Goal: Find specific page/section: Find specific page/section

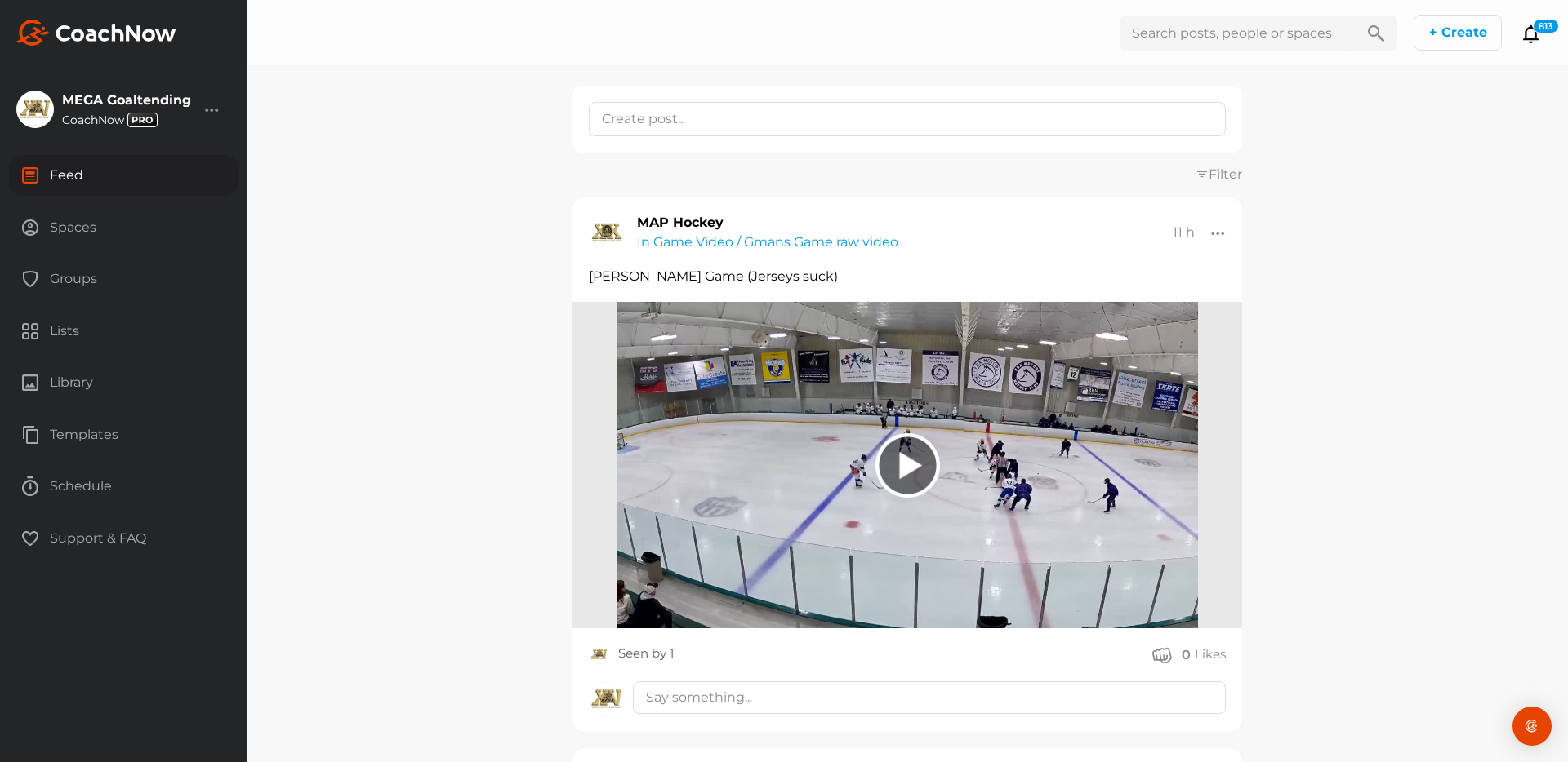
click at [65, 273] on div "Groups" at bounding box center [123, 280] width 229 height 41
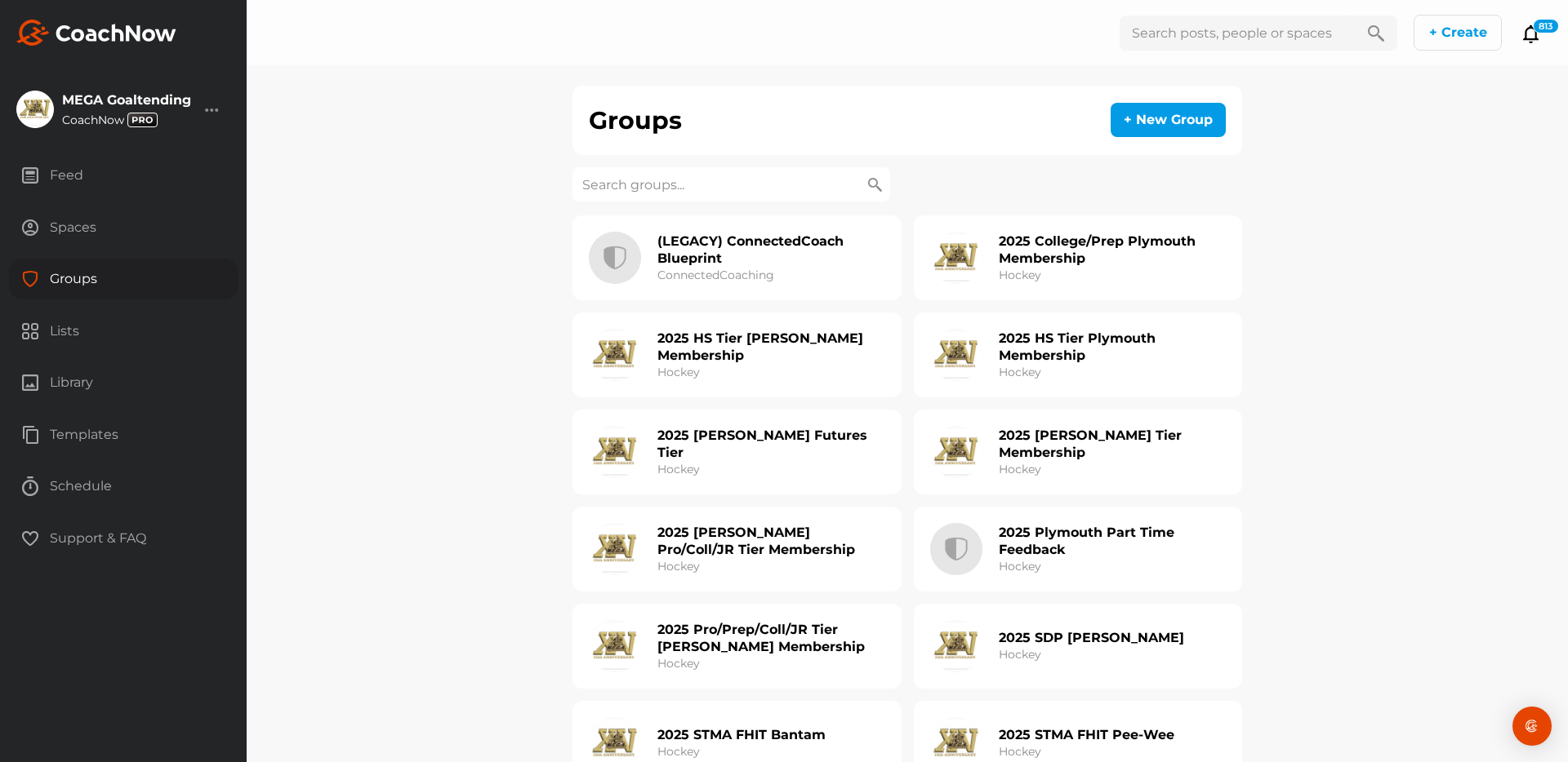
click at [630, 190] on input at bounding box center [732, 184] width 318 height 35
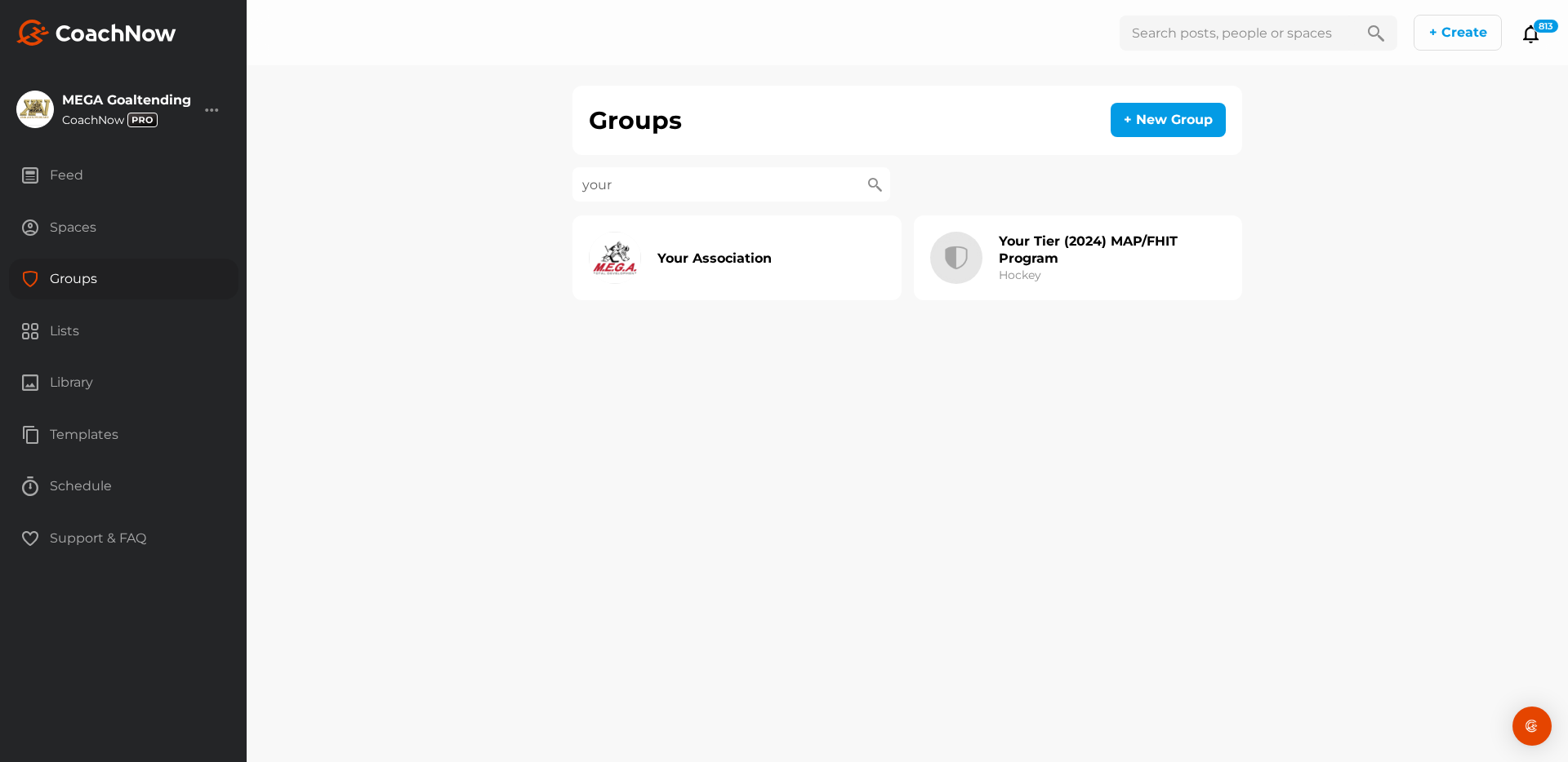
type input "your"
click at [721, 252] on h2 "Your Association" at bounding box center [715, 258] width 114 height 17
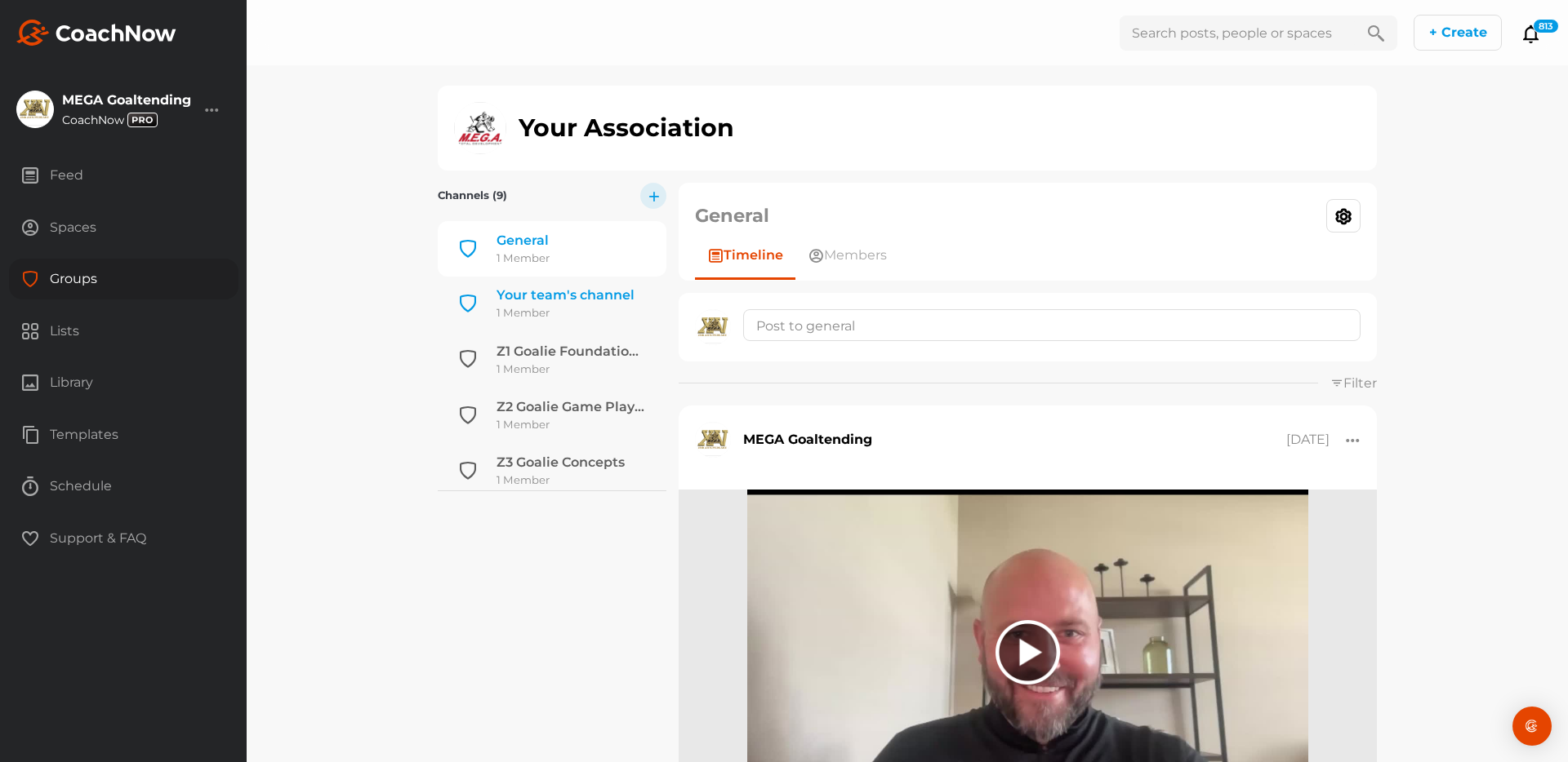
click at [593, 293] on div "Your team's channel" at bounding box center [566, 295] width 138 height 20
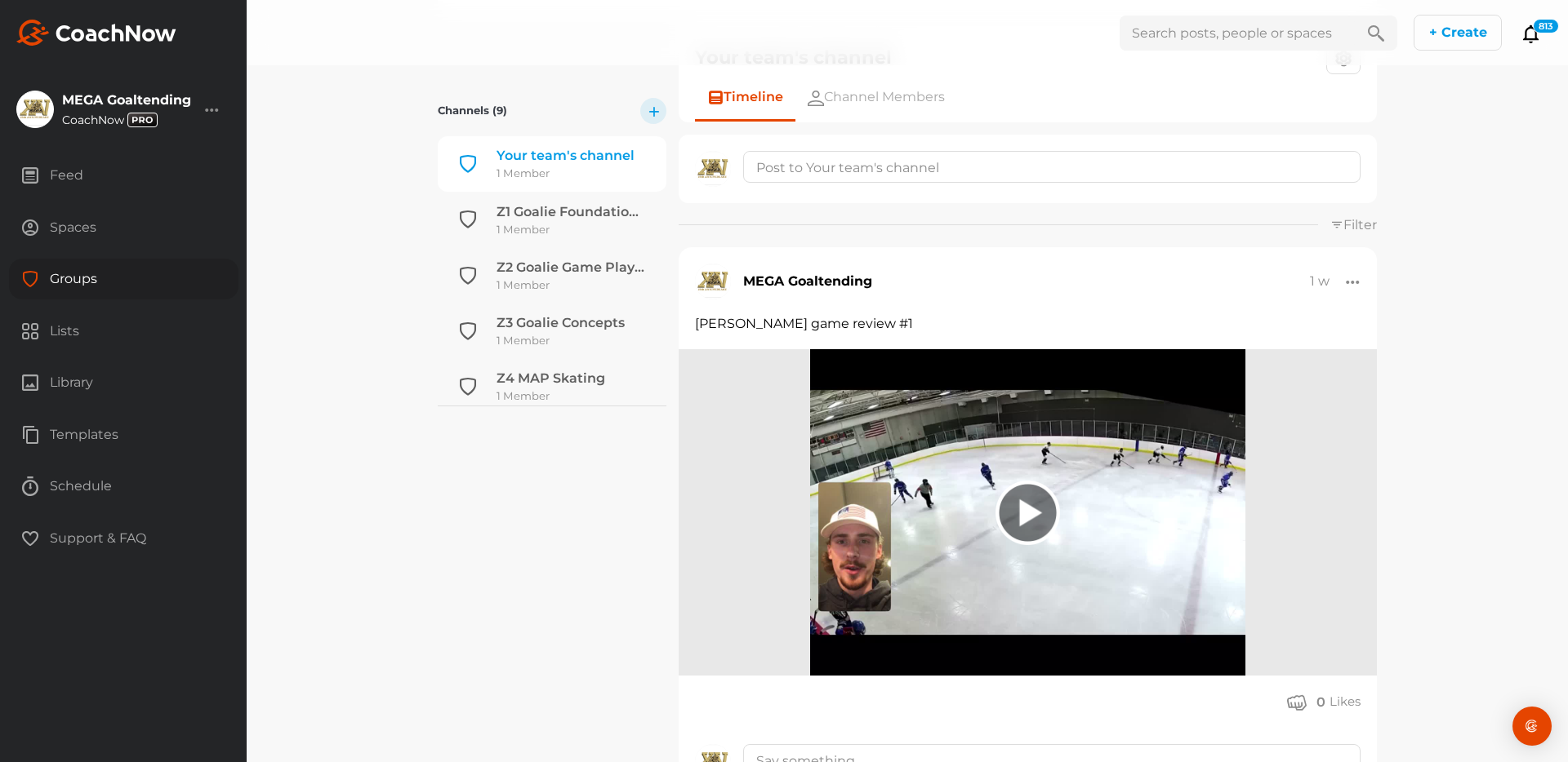
scroll to position [183, 0]
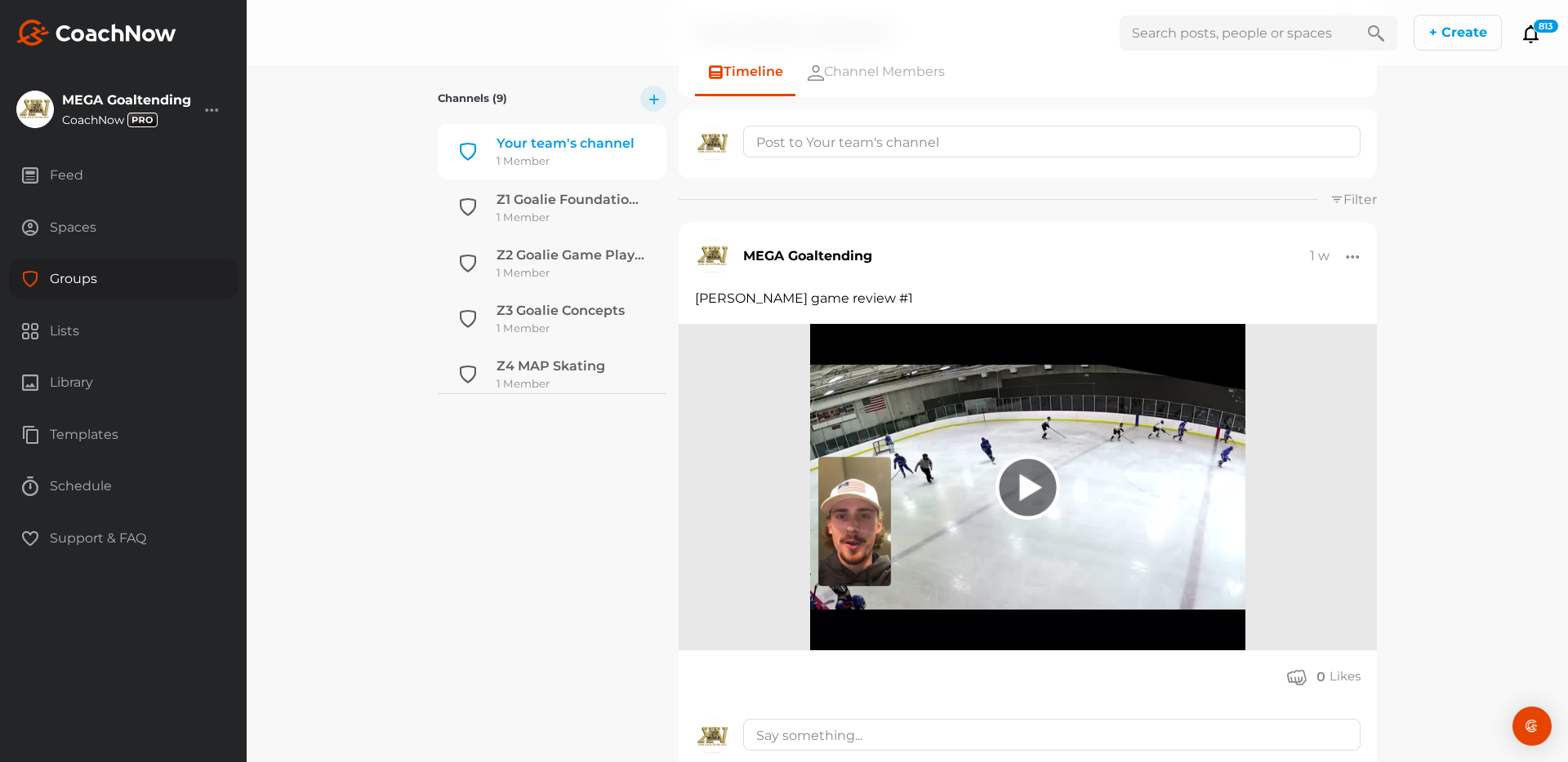
click at [1029, 480] on div at bounding box center [1027, 487] width 65 height 65
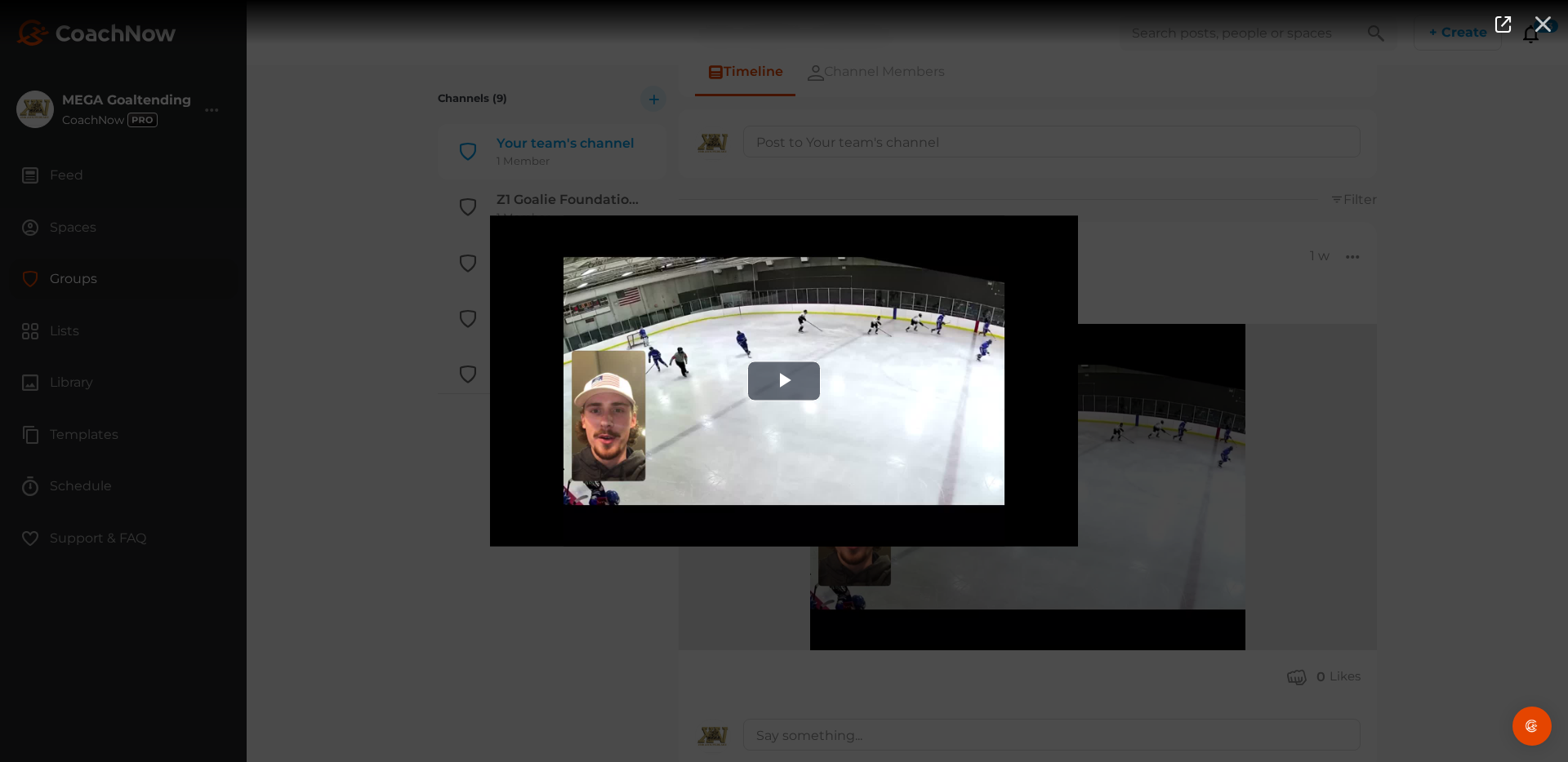
click at [1550, 25] on icon "button" at bounding box center [1543, 22] width 19 height 18
